Goal: Transaction & Acquisition: Purchase product/service

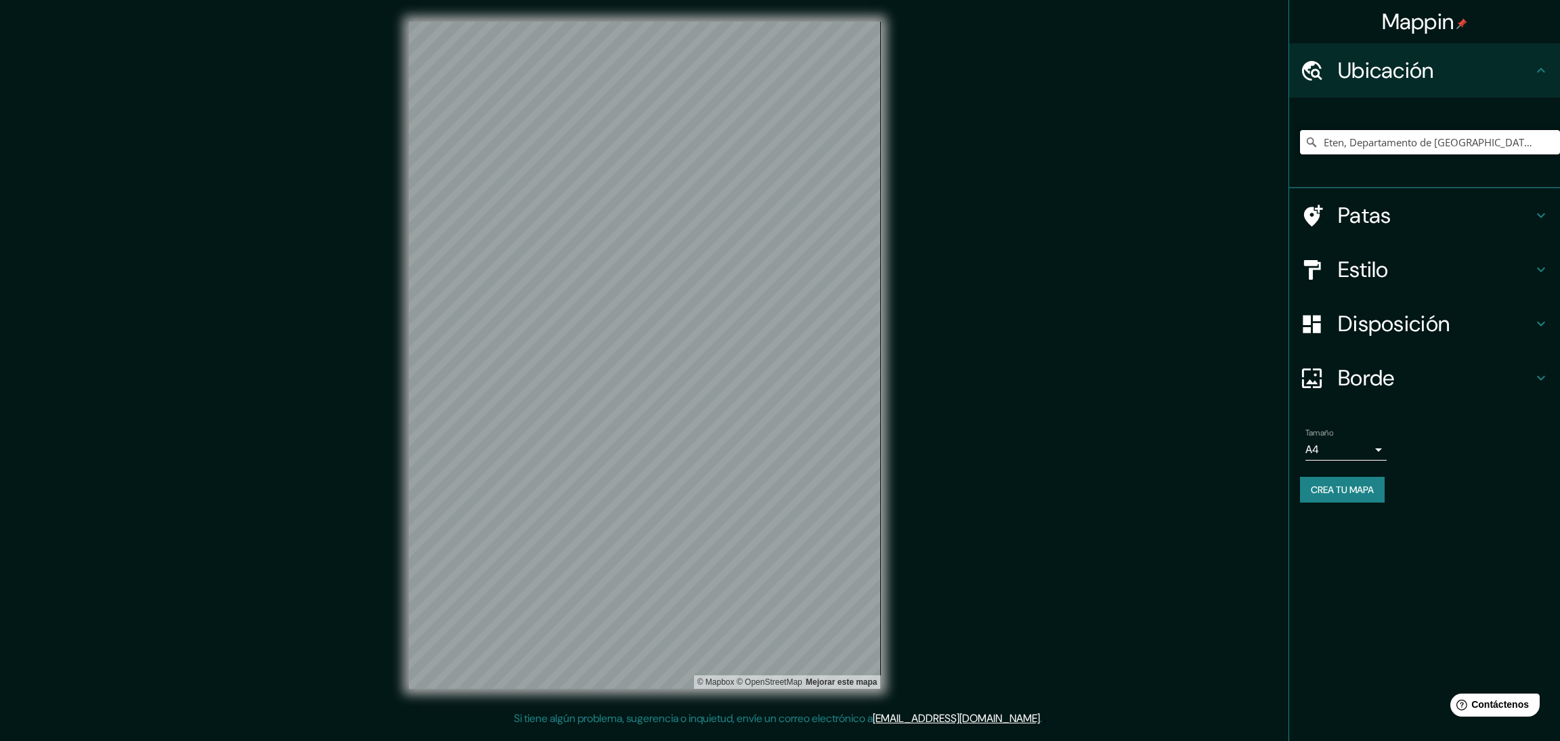
click at [1373, 146] on input "Eten, Departamento de [GEOGRAPHIC_DATA], [GEOGRAPHIC_DATA]" at bounding box center [1430, 142] width 260 height 24
click at [1314, 142] on icon at bounding box center [1311, 141] width 9 height 9
click at [1313, 142] on icon at bounding box center [1311, 141] width 9 height 9
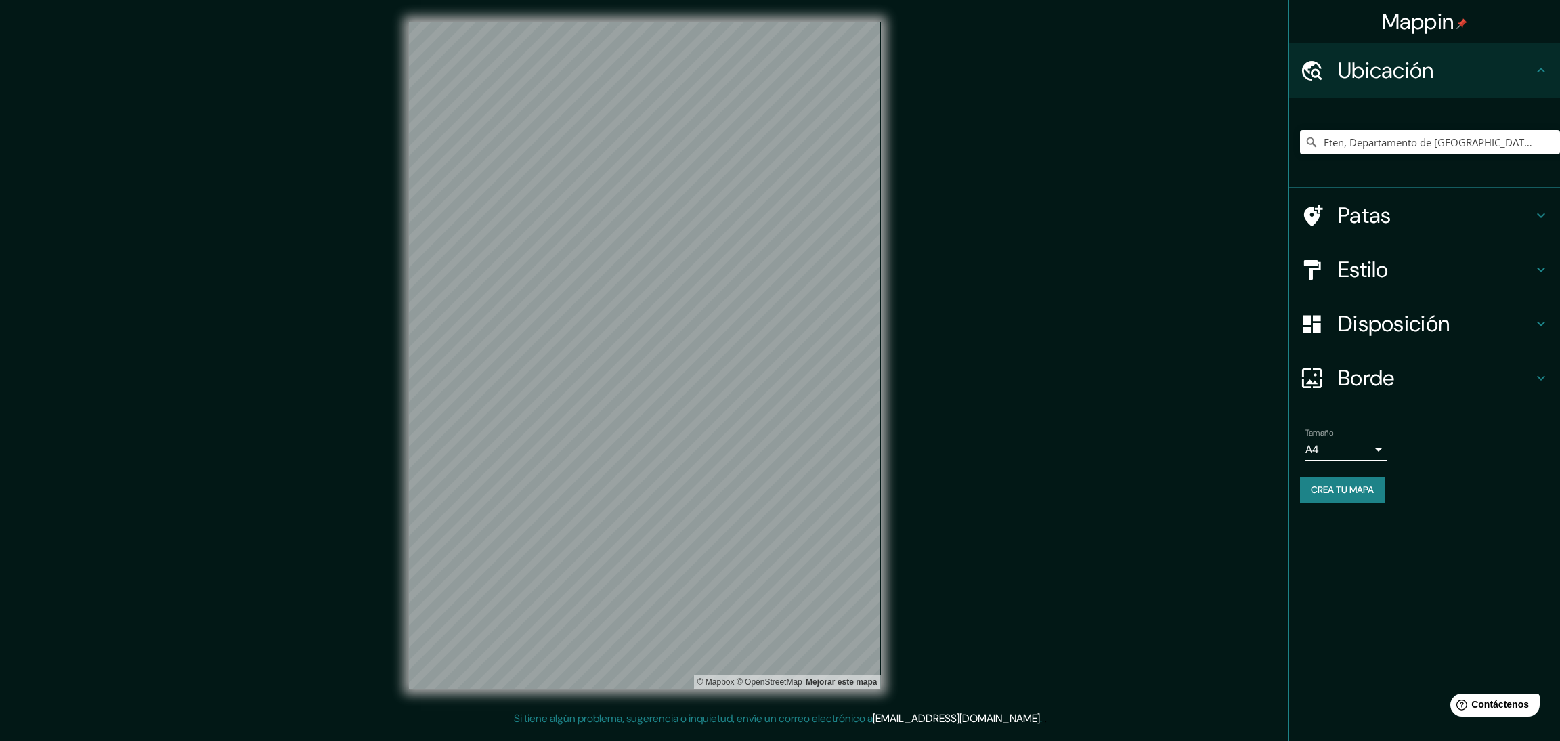
drag, startPoint x: 1313, startPoint y: 142, endPoint x: 1335, endPoint y: 144, distance: 21.8
click at [1313, 142] on icon at bounding box center [1311, 141] width 9 height 9
click at [1559, 139] on input "Eten, Departamento de [GEOGRAPHIC_DATA], [GEOGRAPHIC_DATA]" at bounding box center [1430, 142] width 260 height 24
click at [1439, 139] on input "Eten, Departamento de [GEOGRAPHIC_DATA], [GEOGRAPHIC_DATA]" at bounding box center [1430, 142] width 260 height 24
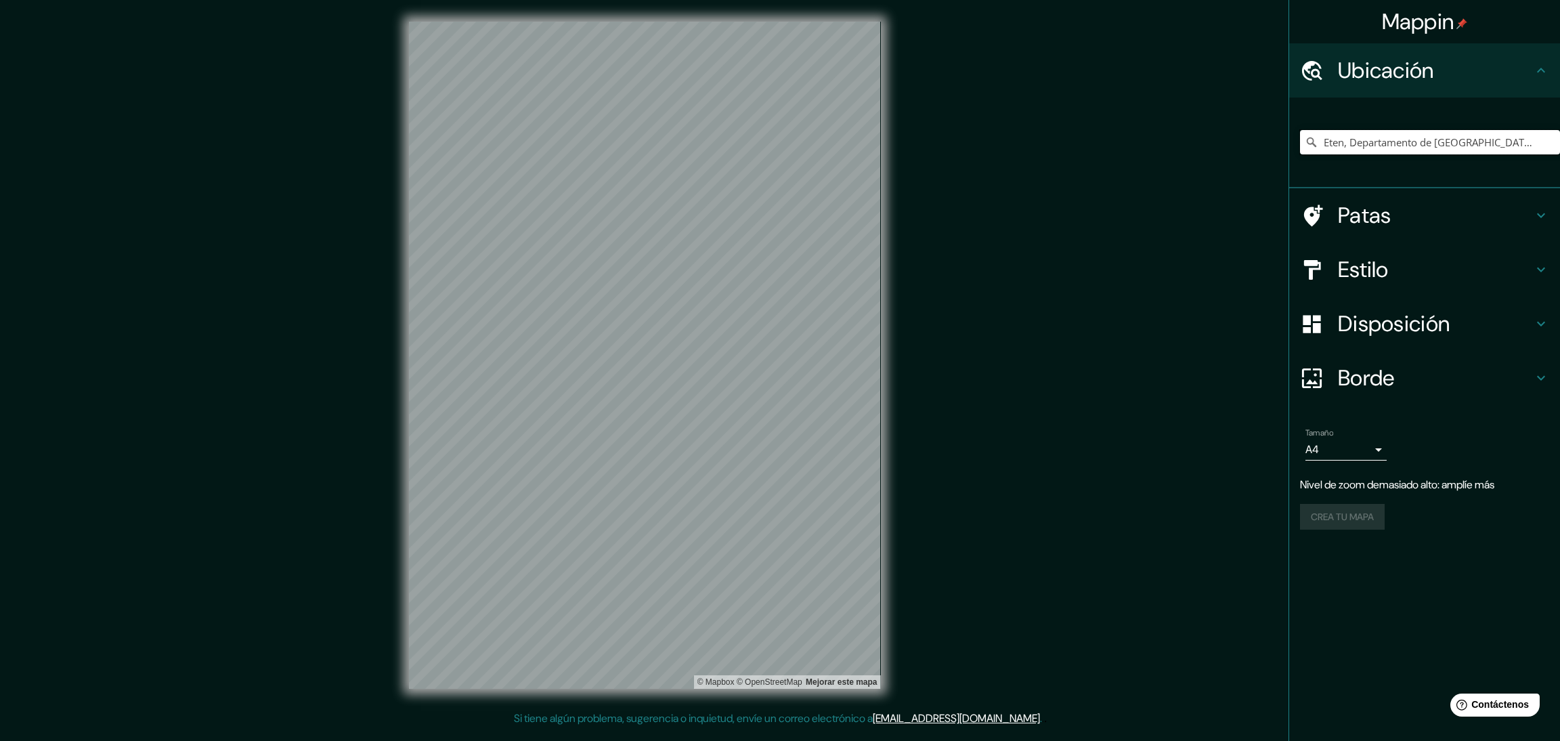
click at [1439, 139] on input "Eten, Departamento de [GEOGRAPHIC_DATA], [GEOGRAPHIC_DATA]" at bounding box center [1430, 142] width 260 height 24
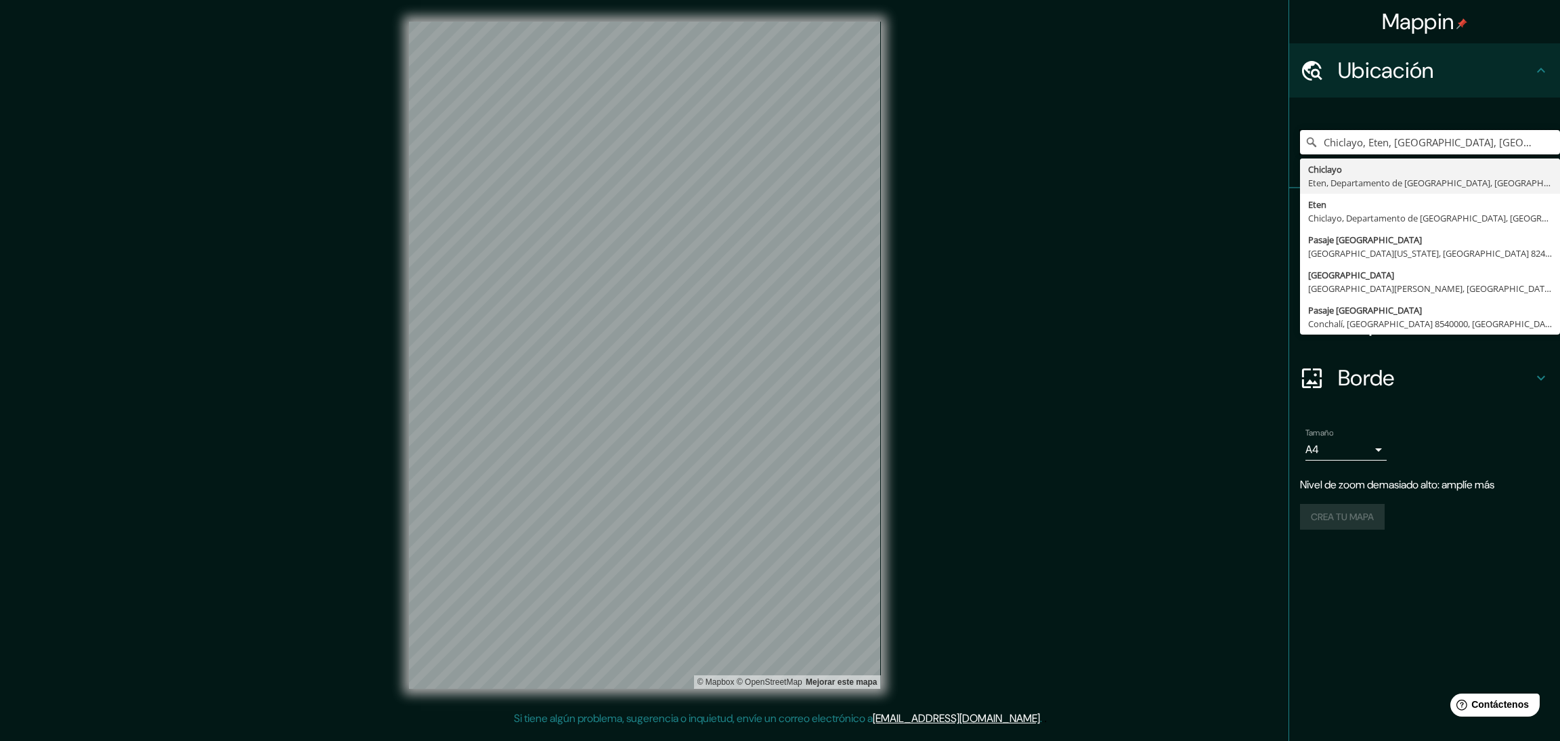
type input "Chiclayo, Eten, [GEOGRAPHIC_DATA], [GEOGRAPHIC_DATA]"
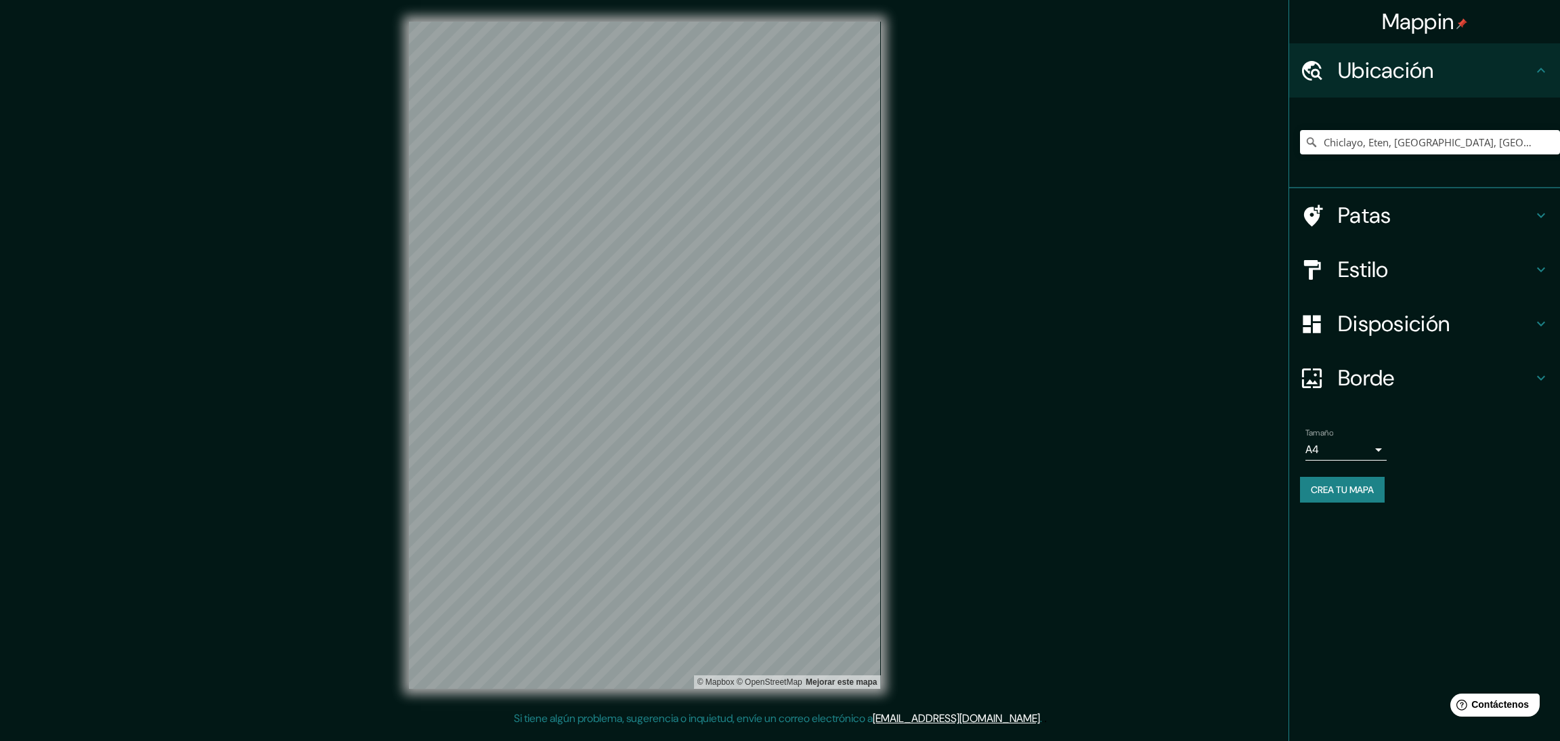
click at [1404, 273] on h4 "Estilo" at bounding box center [1435, 269] width 195 height 27
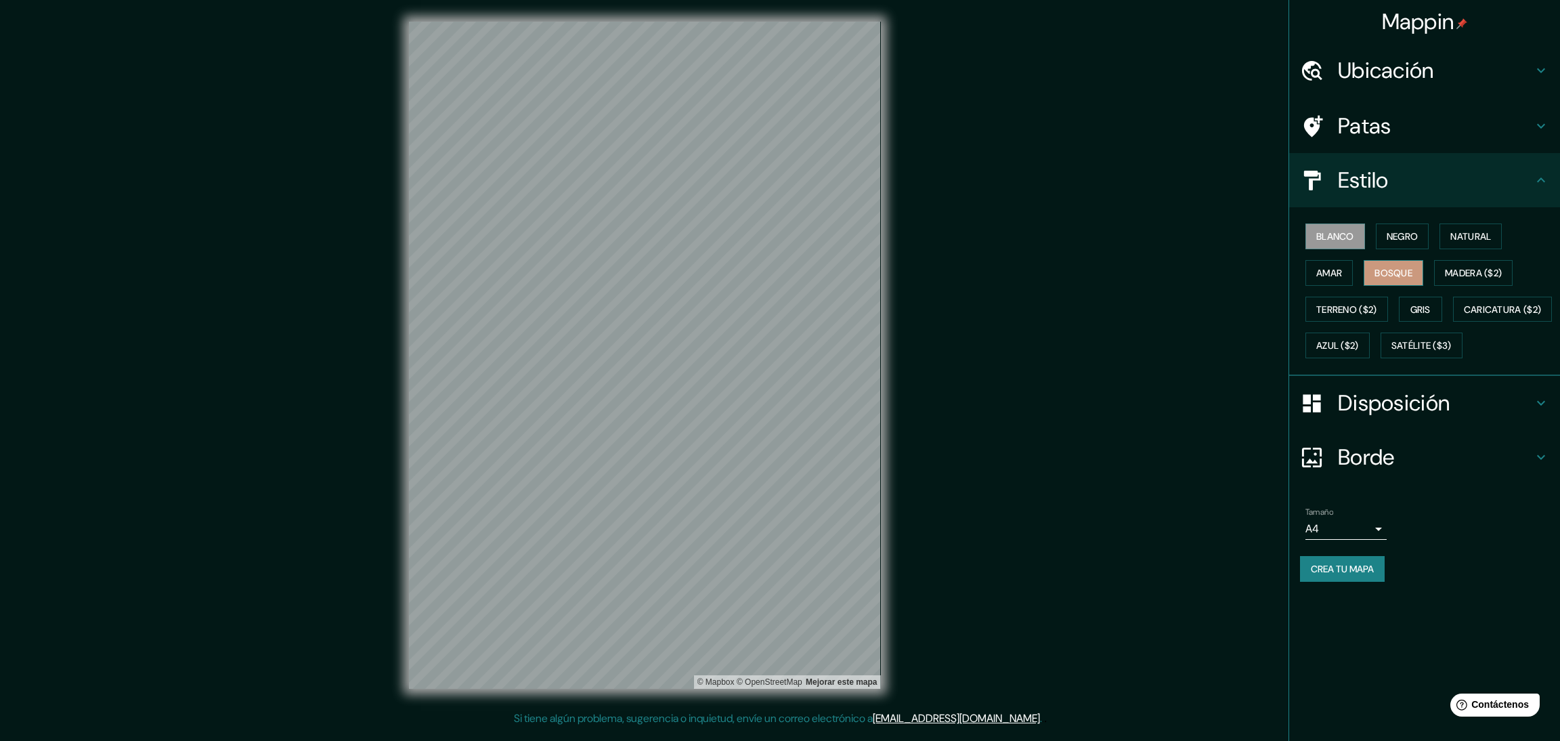
click at [1419, 263] on button "Bosque" at bounding box center [1394, 273] width 60 height 26
click at [1331, 267] on font "Amar" at bounding box center [1329, 273] width 26 height 12
click at [1348, 301] on font "Terreno ($2)" at bounding box center [1346, 310] width 61 height 18
click at [1464, 316] on font "Caricatura ($2)" at bounding box center [1503, 309] width 78 height 12
click at [1359, 350] on font "Azul ($2)" at bounding box center [1337, 346] width 43 height 12
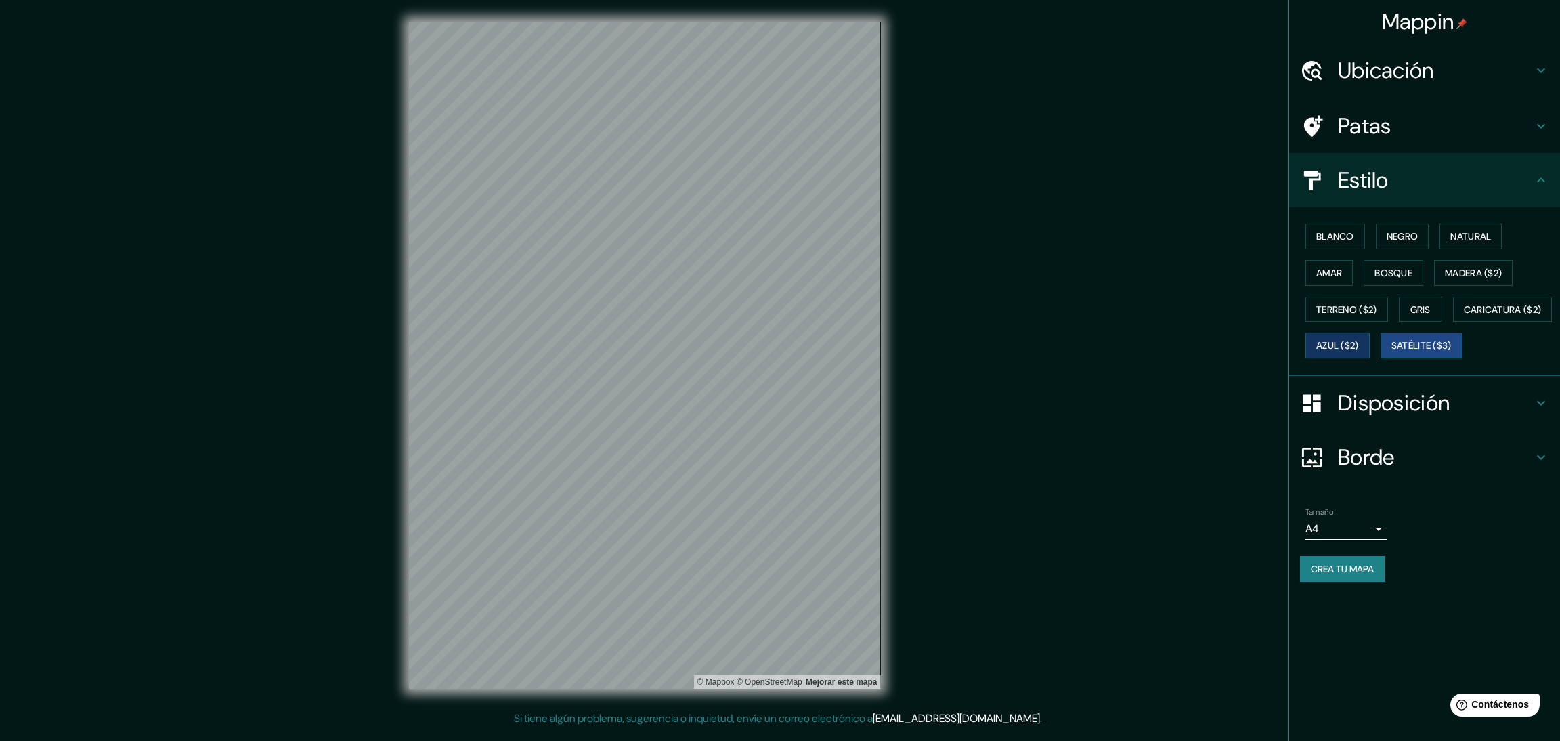
click at [1392, 352] on font "Satélite ($3)" at bounding box center [1422, 346] width 60 height 12
